Goal: Navigation & Orientation: Find specific page/section

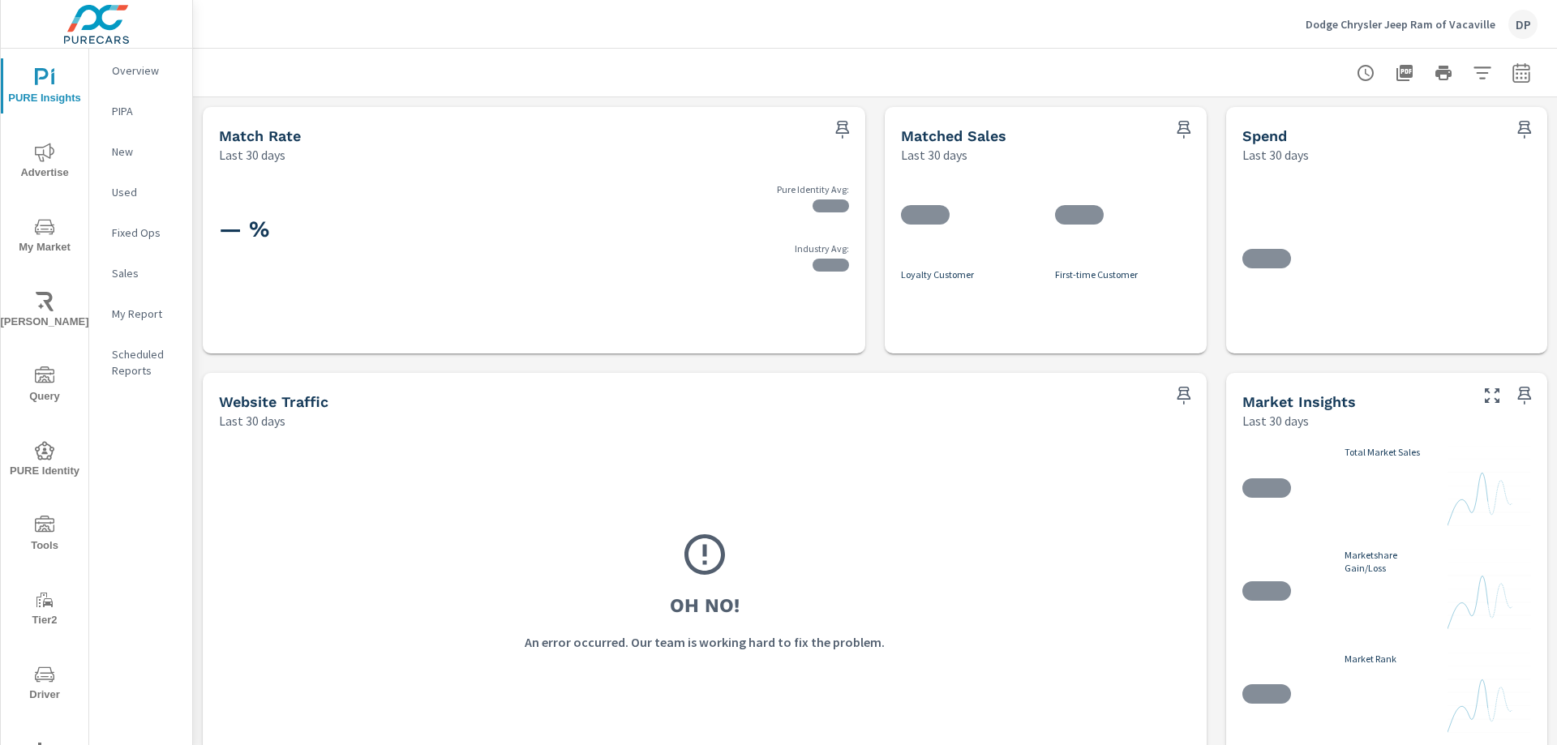
scroll to position [1, 0]
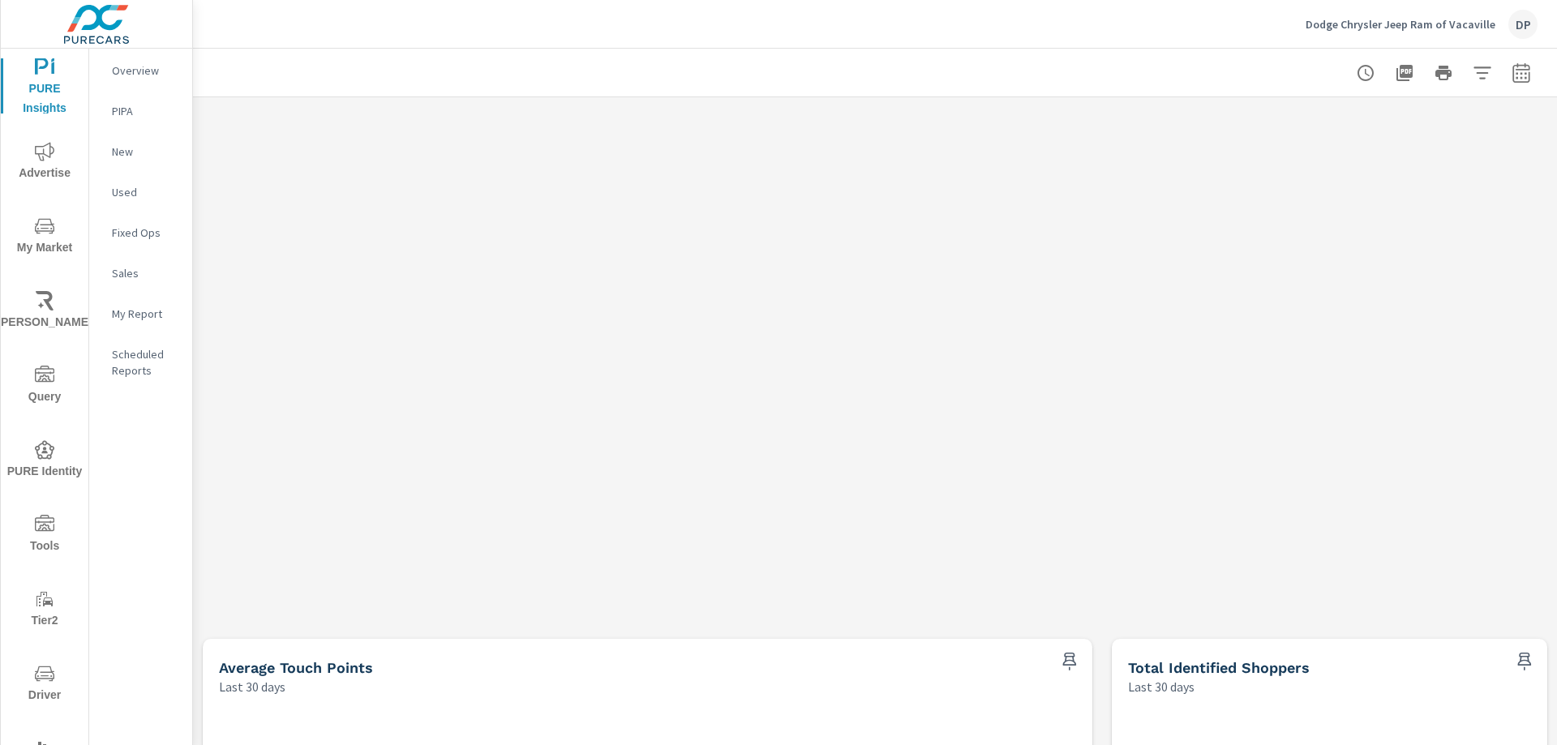
click at [763, 350] on div at bounding box center [869, 269] width 1333 height 324
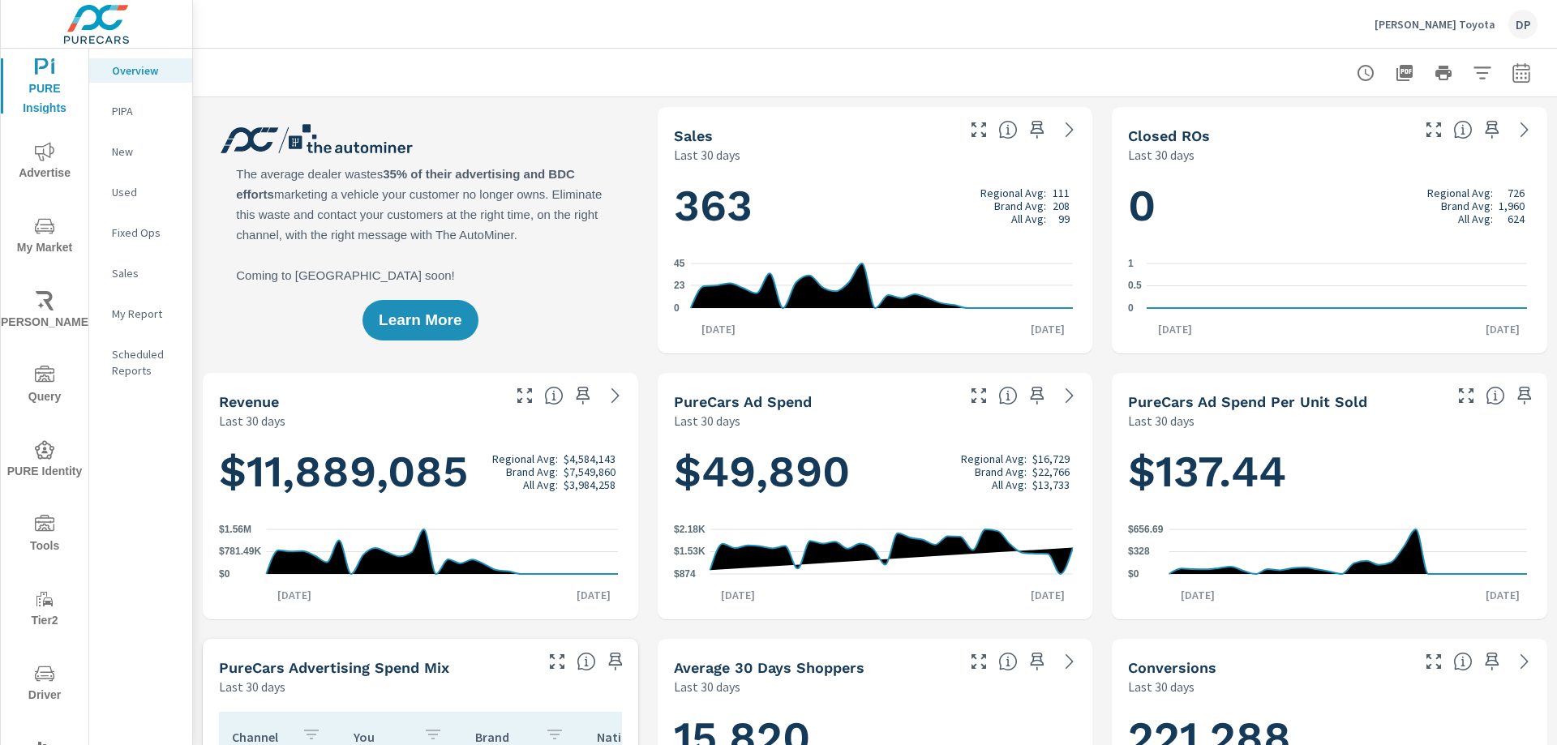
scroll to position [1, 0]
